Goal: Task Accomplishment & Management: Use online tool/utility

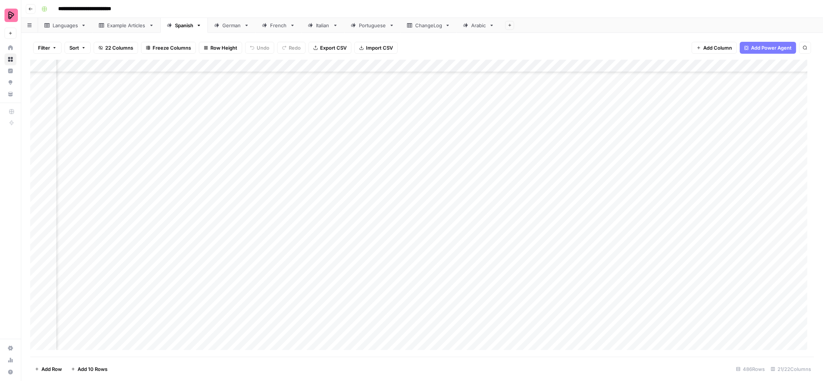
scroll to position [5902, 484]
click at [269, 24] on div "French" at bounding box center [274, 25] width 25 height 7
click at [280, 166] on div "Add Column" at bounding box center [422, 208] width 784 height 297
click at [283, 193] on div "Add Column" at bounding box center [422, 208] width 784 height 297
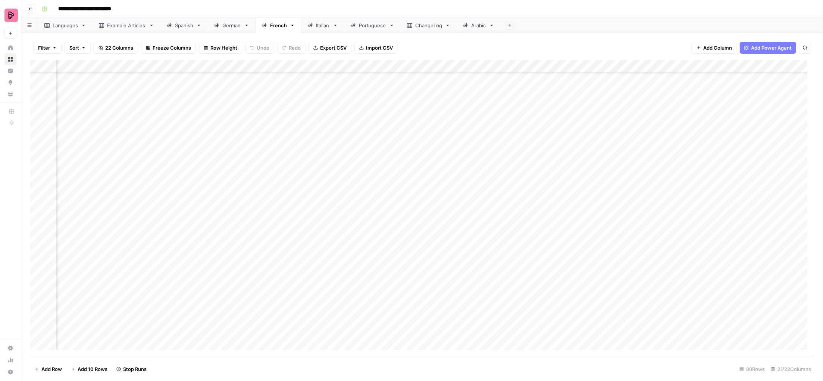
click at [280, 216] on div "Add Column" at bounding box center [422, 208] width 784 height 297
click at [282, 279] on div "Add Column" at bounding box center [422, 208] width 784 height 297
click at [280, 332] on div "Add Column" at bounding box center [422, 208] width 784 height 297
click at [283, 314] on div "Add Column" at bounding box center [422, 208] width 784 height 297
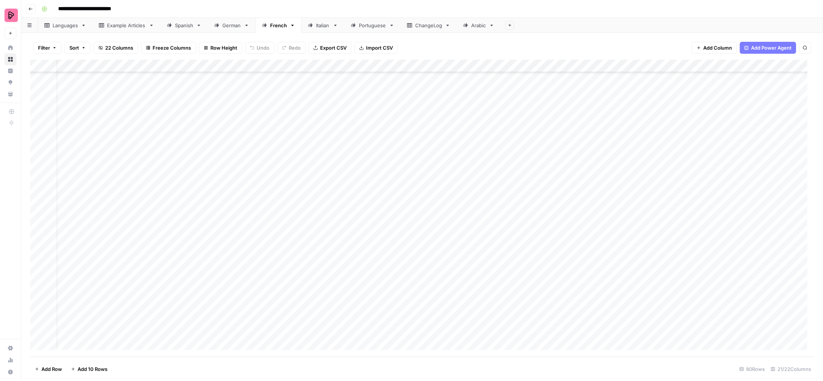
scroll to position [749, 14]
click at [231, 29] on link "German" at bounding box center [232, 25] width 48 height 15
click at [79, 316] on div "Add Column" at bounding box center [422, 208] width 784 height 297
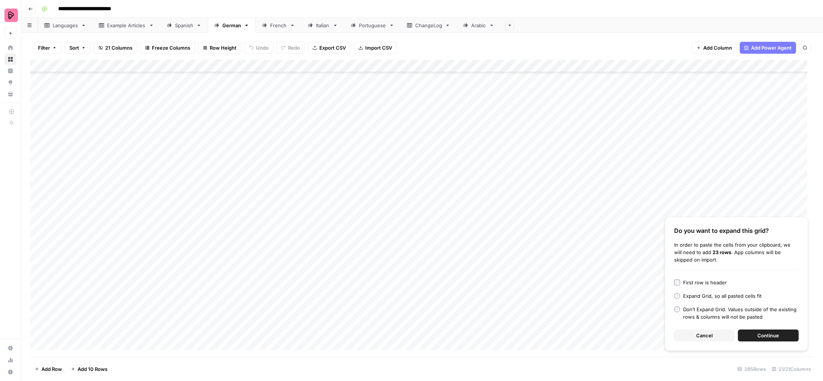
click at [756, 336] on button "Continue" at bounding box center [768, 336] width 61 height 12
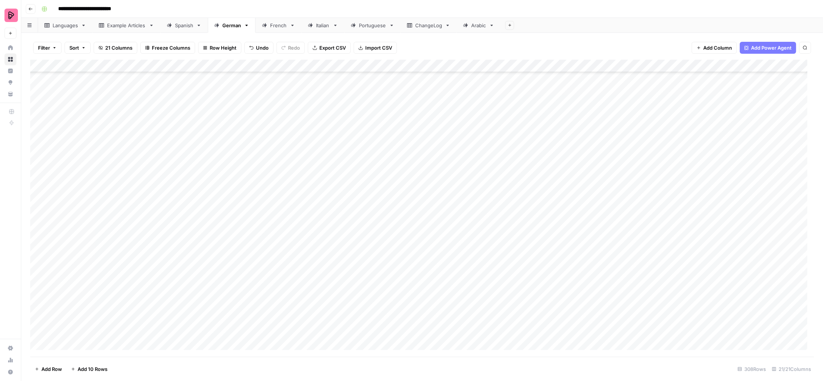
scroll to position [3522, 0]
click at [456, 147] on div "Add Column" at bounding box center [422, 208] width 784 height 297
click at [455, 159] on div "Add Column" at bounding box center [422, 208] width 784 height 297
click at [452, 175] on div "Add Column" at bounding box center [422, 208] width 784 height 297
click at [452, 184] on div "Add Column" at bounding box center [422, 208] width 784 height 297
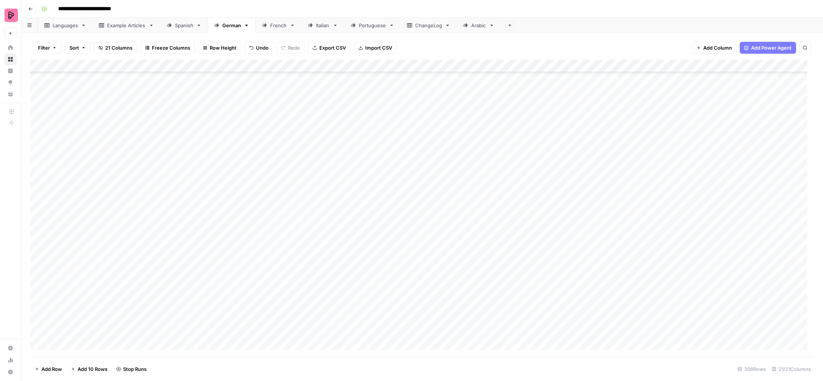
click at [450, 200] on div "Add Column" at bounding box center [422, 208] width 784 height 297
click at [450, 211] on div "Add Column" at bounding box center [422, 208] width 784 height 297
click at [449, 225] on div "Add Column" at bounding box center [422, 208] width 784 height 297
click at [449, 237] on div "Add Column" at bounding box center [422, 208] width 784 height 297
click at [449, 249] on div "Add Column" at bounding box center [422, 208] width 784 height 297
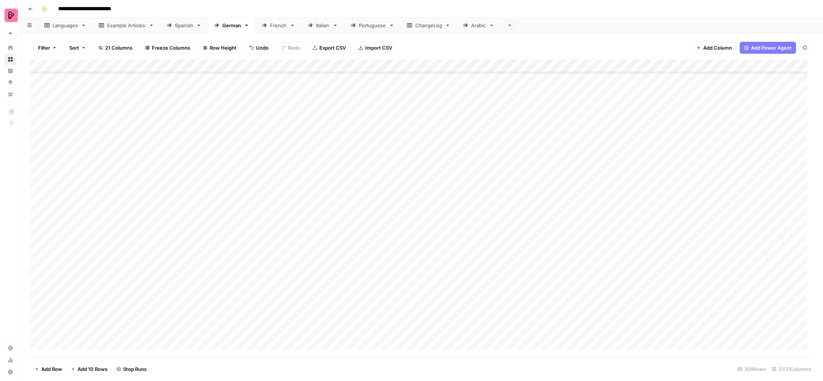
click at [449, 221] on div "Add Column" at bounding box center [422, 208] width 784 height 297
click at [452, 206] on div "Add Column" at bounding box center [422, 208] width 784 height 297
click at [453, 185] on div "Add Column" at bounding box center [422, 208] width 784 height 297
click at [453, 157] on div "Add Column" at bounding box center [422, 208] width 784 height 297
click at [452, 264] on div "Add Column" at bounding box center [422, 208] width 784 height 297
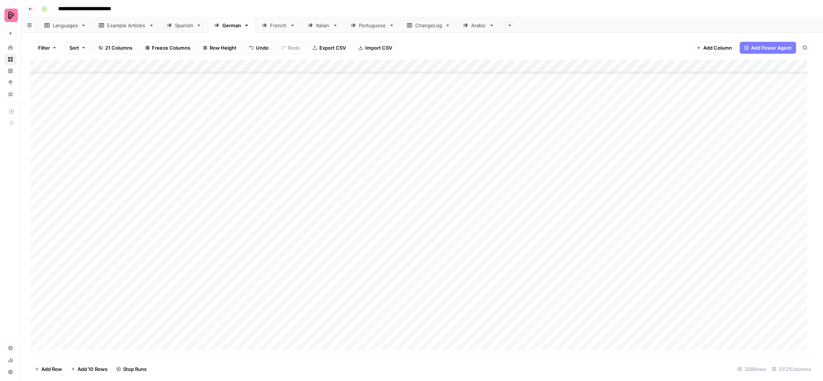
click at [454, 274] on div "Add Column" at bounding box center [422, 208] width 784 height 297
click at [454, 287] on div "Add Column" at bounding box center [422, 208] width 784 height 297
click at [456, 299] on div "Add Column" at bounding box center [422, 208] width 784 height 297
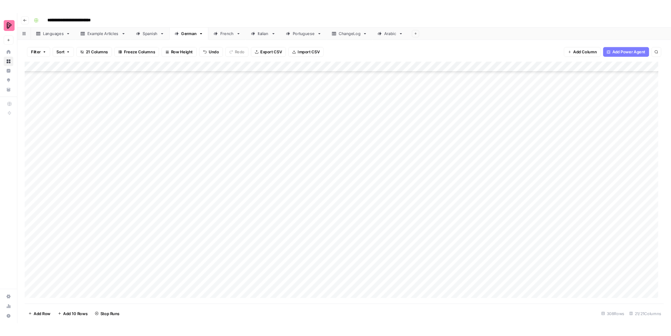
scroll to position [3643, 0]
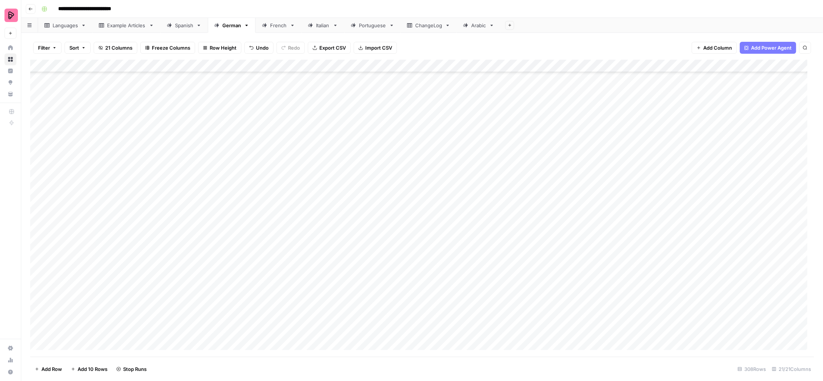
click at [449, 192] on div "Add Column" at bounding box center [422, 208] width 784 height 297
click at [451, 206] on div "Add Column" at bounding box center [422, 208] width 784 height 297
click at [451, 220] on div "Add Column" at bounding box center [422, 208] width 784 height 297
click at [452, 230] on div "Add Column" at bounding box center [422, 208] width 784 height 297
click at [452, 244] on div "Add Column" at bounding box center [422, 208] width 784 height 297
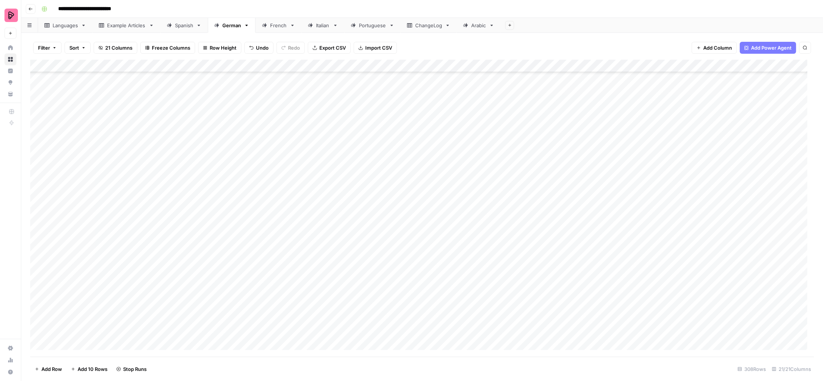
click at [452, 255] on div "Add Column" at bounding box center [422, 208] width 784 height 297
click at [452, 264] on div "Add Column" at bounding box center [422, 208] width 784 height 297
click at [454, 280] on div "Add Column" at bounding box center [422, 208] width 784 height 297
click at [454, 294] on div "Add Column" at bounding box center [422, 208] width 784 height 297
click at [454, 309] on div "Add Column" at bounding box center [422, 208] width 784 height 297
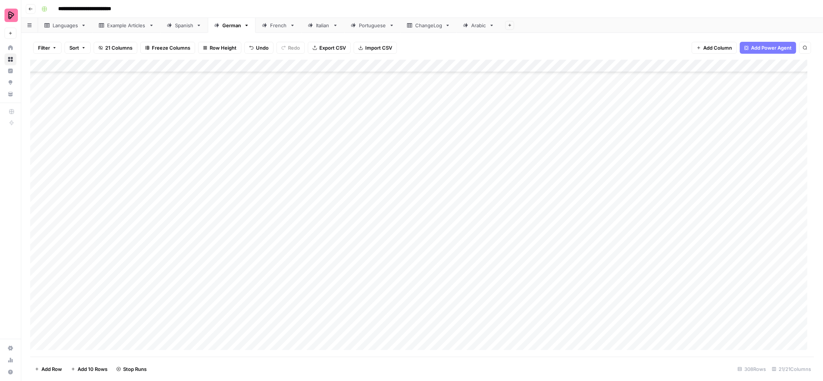
click at [458, 324] on div "Add Column" at bounding box center [422, 208] width 784 height 297
click at [453, 334] on div "Add Column" at bounding box center [422, 208] width 784 height 297
click at [453, 241] on div "Add Column" at bounding box center [422, 208] width 784 height 297
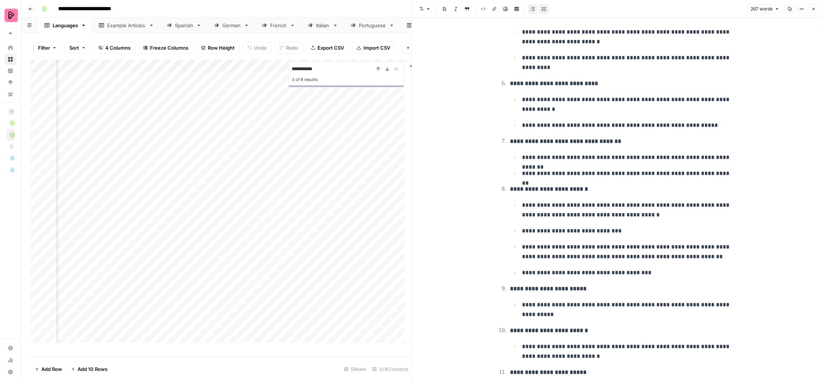
scroll to position [348, 0]
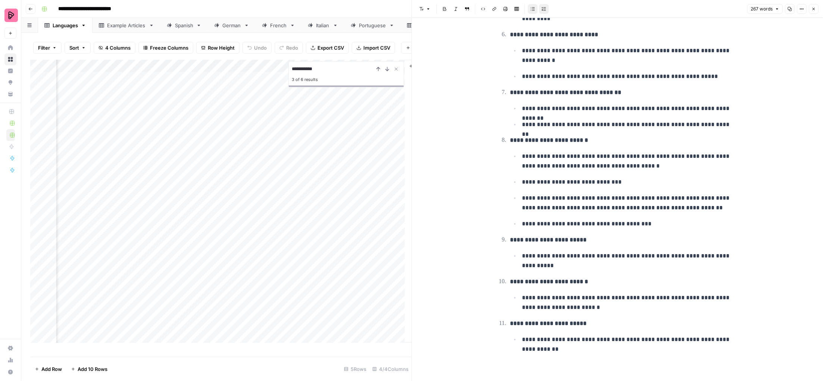
click at [188, 253] on div "Add Column" at bounding box center [220, 205] width 381 height 290
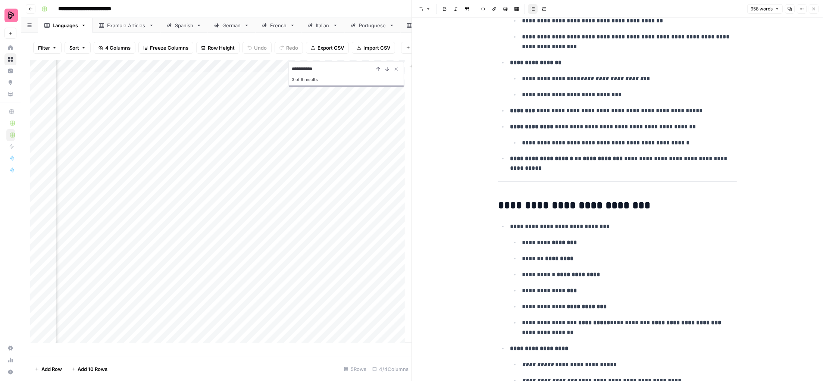
scroll to position [1054, 0]
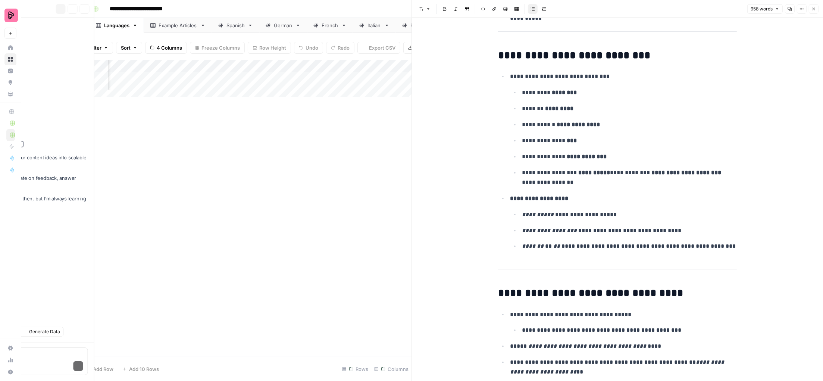
type textarea "l"
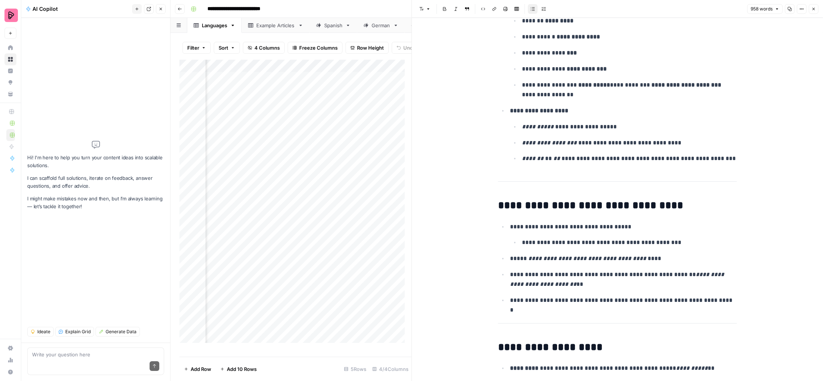
scroll to position [1151, 0]
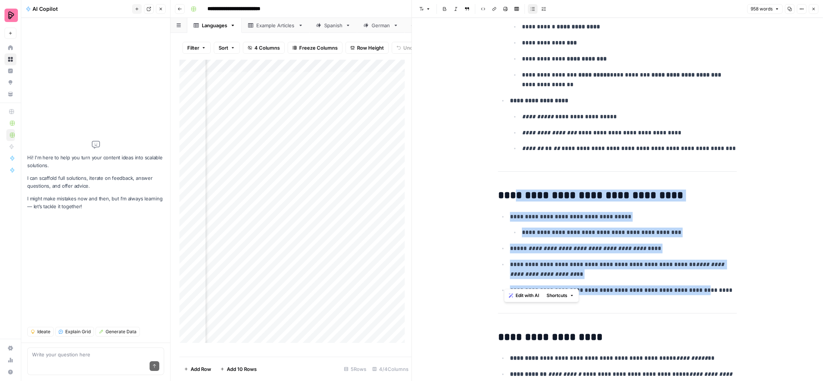
drag, startPoint x: 740, startPoint y: 284, endPoint x: 505, endPoint y: 192, distance: 251.7
click at [505, 192] on div "**********" at bounding box center [617, 338] width 411 height 2945
copy div "**********"
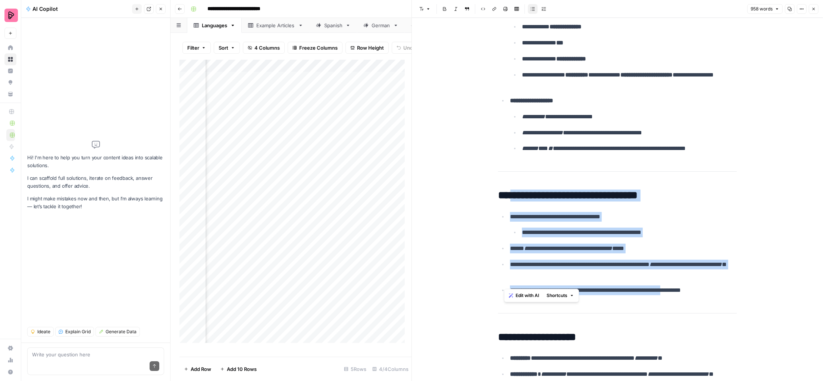
scroll to position [0, 343]
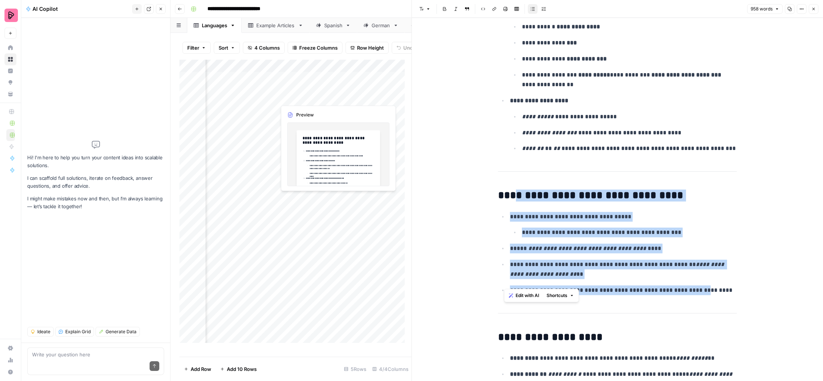
click at [343, 238] on div "Add Column" at bounding box center [296, 205] width 232 height 290
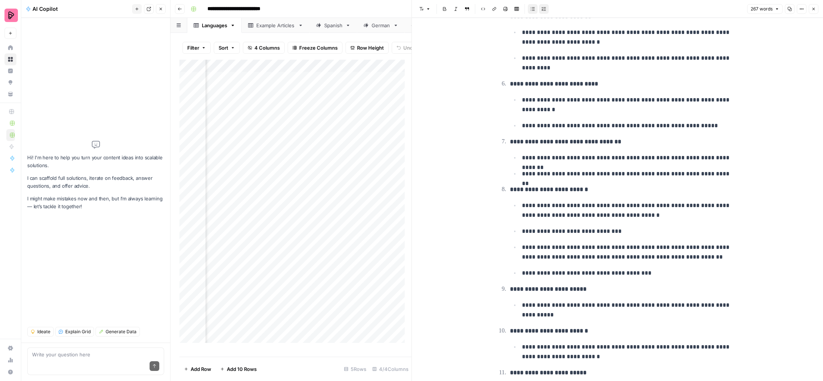
scroll to position [348, 0]
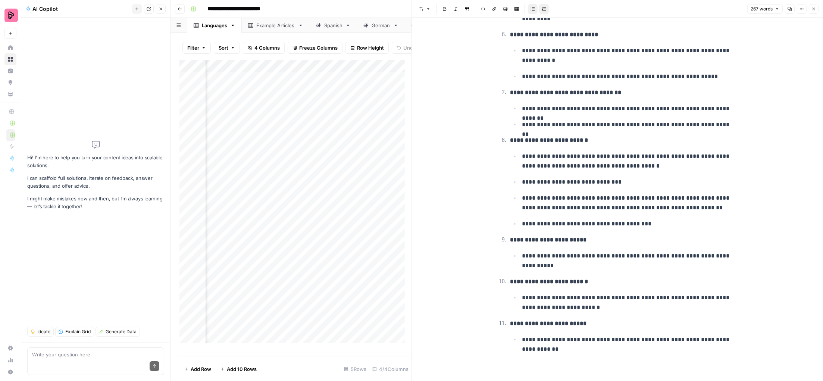
click at [605, 346] on p "**********" at bounding box center [629, 344] width 215 height 19
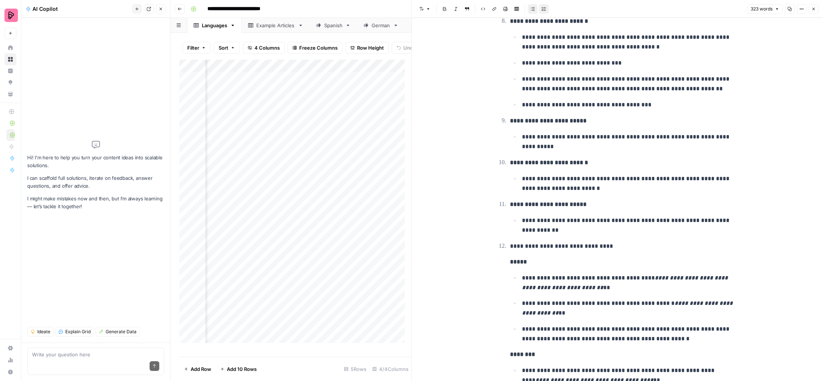
click at [515, 259] on strong "*****" at bounding box center [518, 262] width 17 height 6
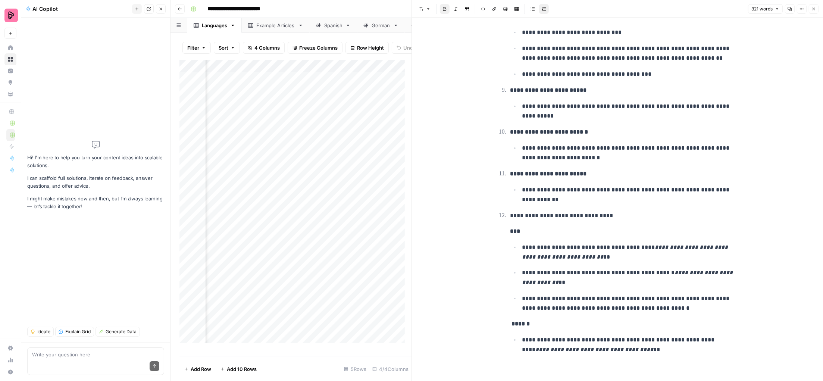
scroll to position [498, 0]
click at [330, 24] on div "Spanish" at bounding box center [333, 25] width 18 height 7
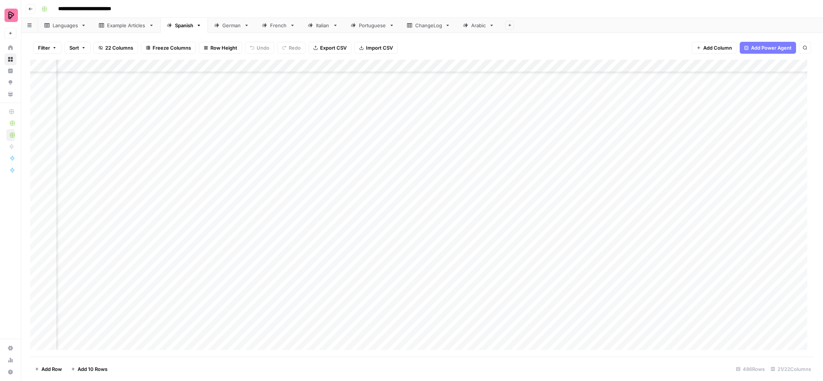
scroll to position [5902, 514]
click at [455, 281] on div "Add Column" at bounding box center [422, 208] width 784 height 297
click at [465, 280] on div "Add Column" at bounding box center [422, 208] width 784 height 297
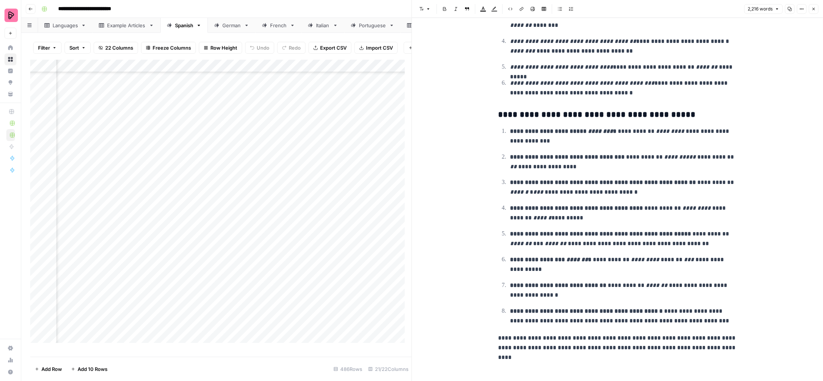
scroll to position [3341, 0]
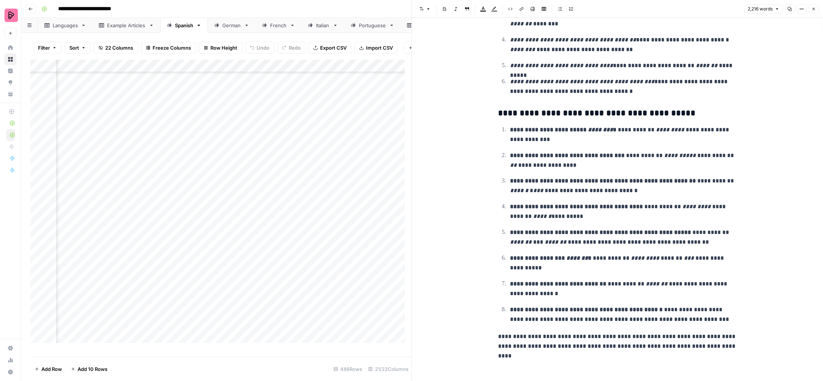
click at [814, 12] on button "Close" at bounding box center [814, 9] width 10 height 10
